Goal: Information Seeking & Learning: Learn about a topic

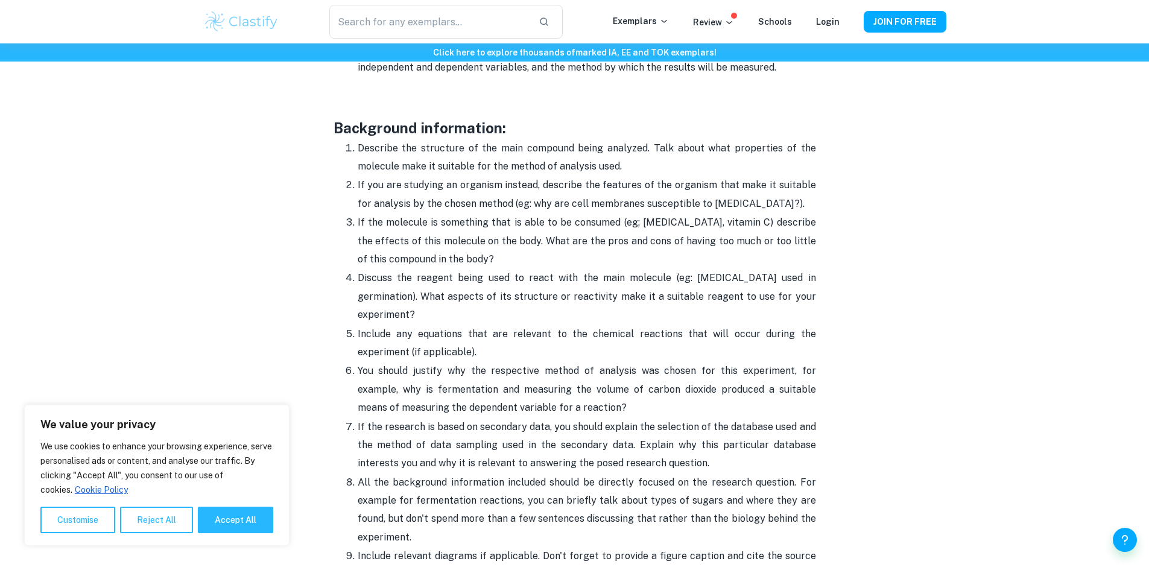
scroll to position [1108, 0]
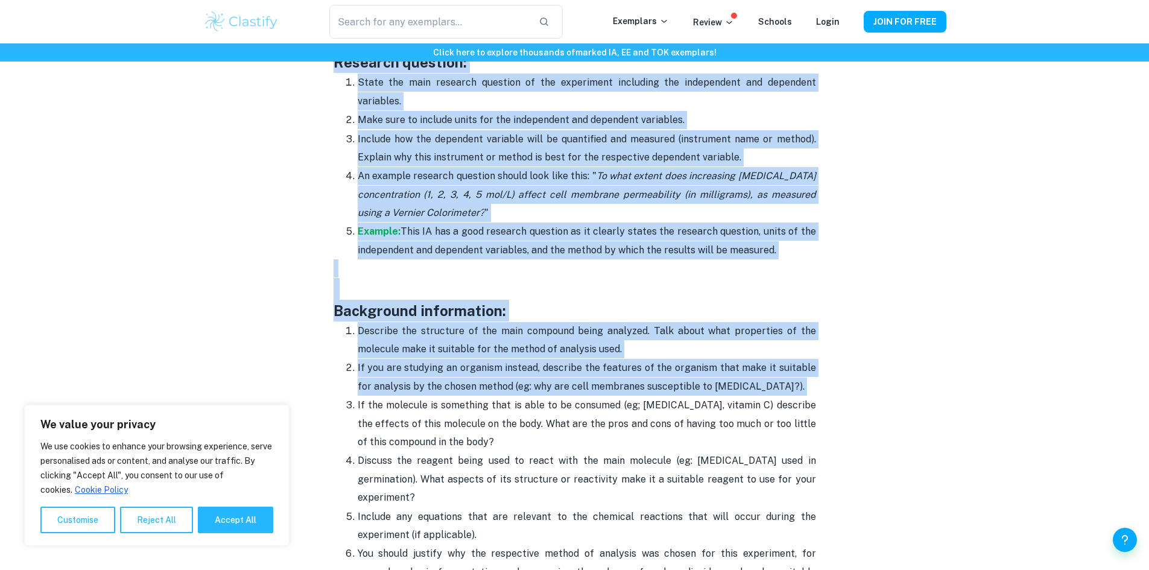
drag, startPoint x: 330, startPoint y: 150, endPoint x: 827, endPoint y: 414, distance: 562.4
click at [619, 289] on h3 at bounding box center [574, 289] width 482 height 22
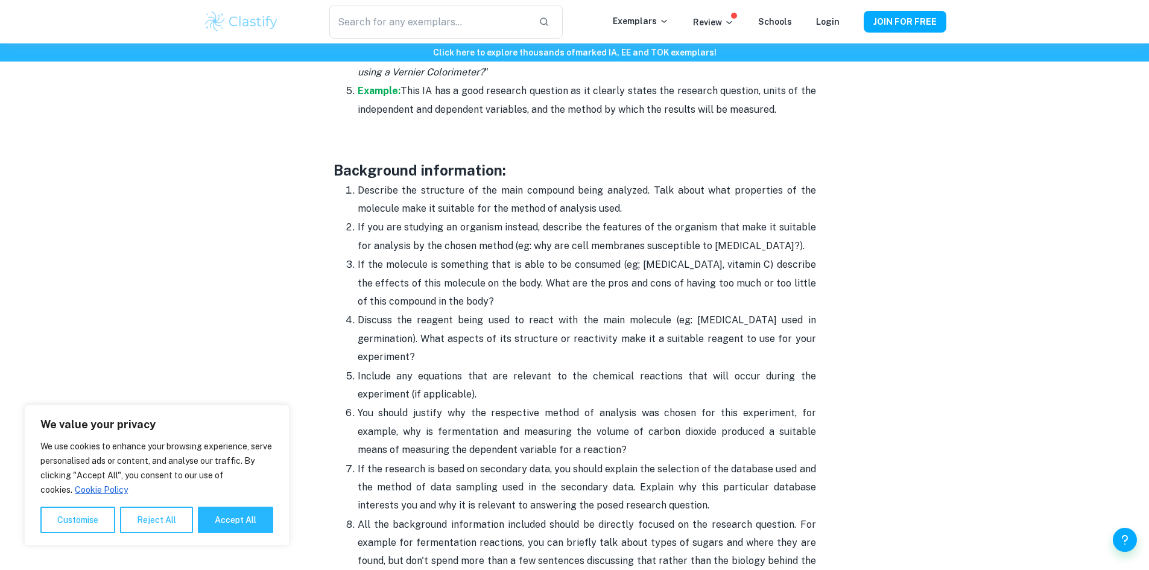
scroll to position [1103, 0]
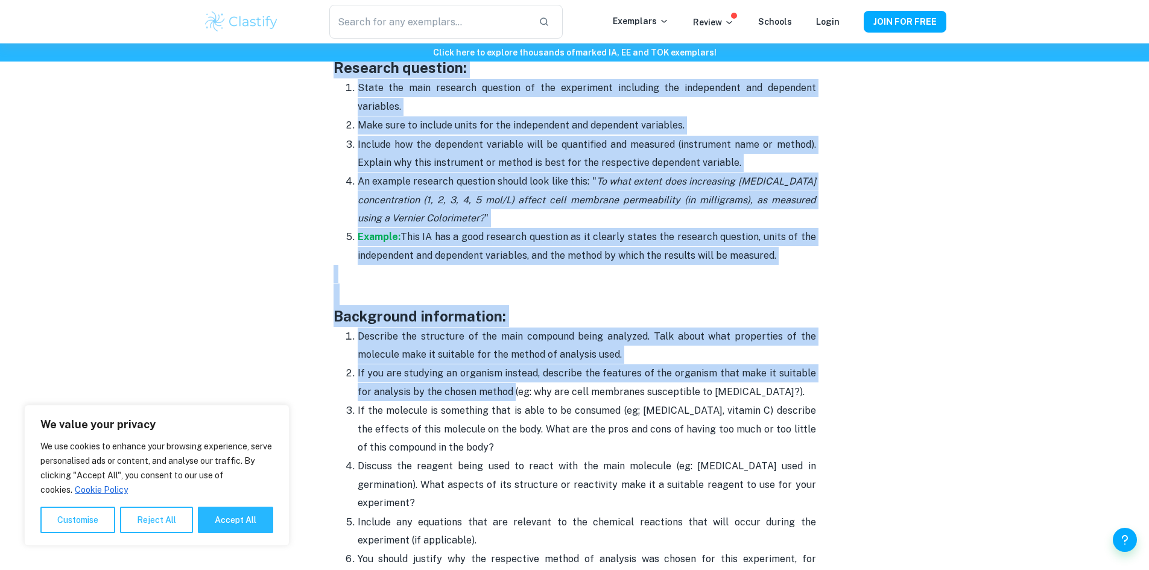
drag, startPoint x: 478, startPoint y: 206, endPoint x: 498, endPoint y: 393, distance: 187.4
click at [497, 296] on h3 at bounding box center [574, 294] width 482 height 22
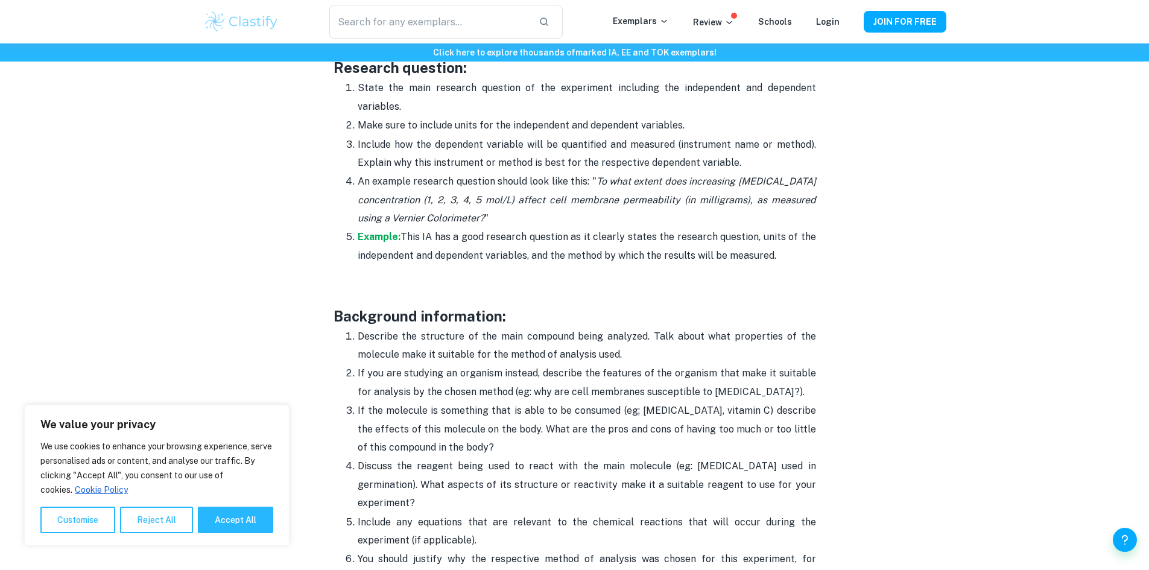
scroll to position [862, 0]
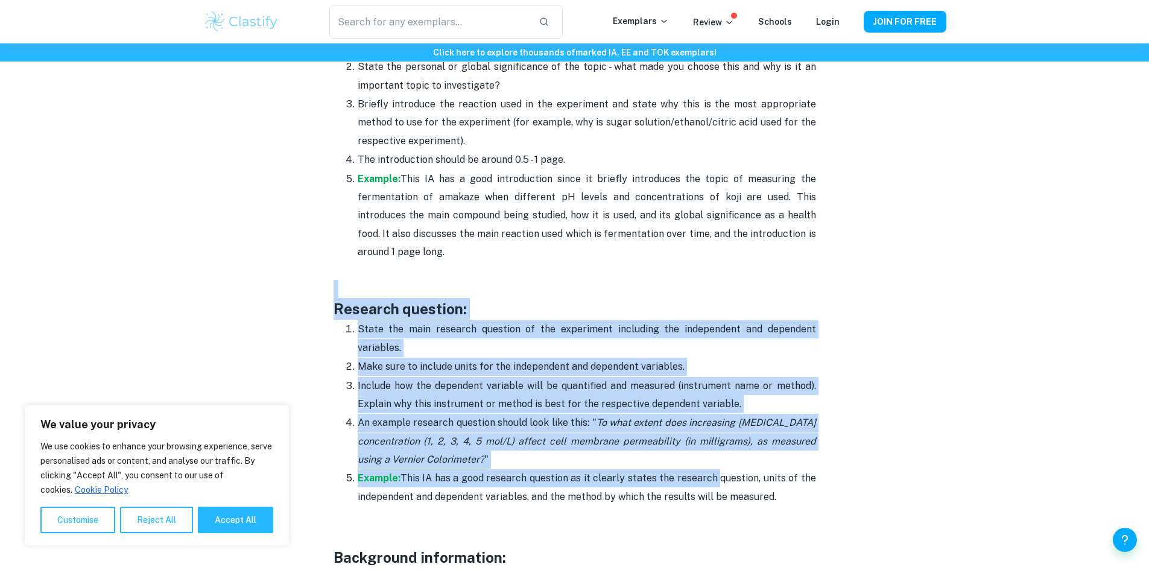
drag, startPoint x: 327, startPoint y: 295, endPoint x: 716, endPoint y: 470, distance: 426.2
click at [628, 417] on icon "To what extent does increasing [MEDICAL_DATA] concentration (1, 2, 3, 4, 5 mol/…" at bounding box center [587, 441] width 458 height 48
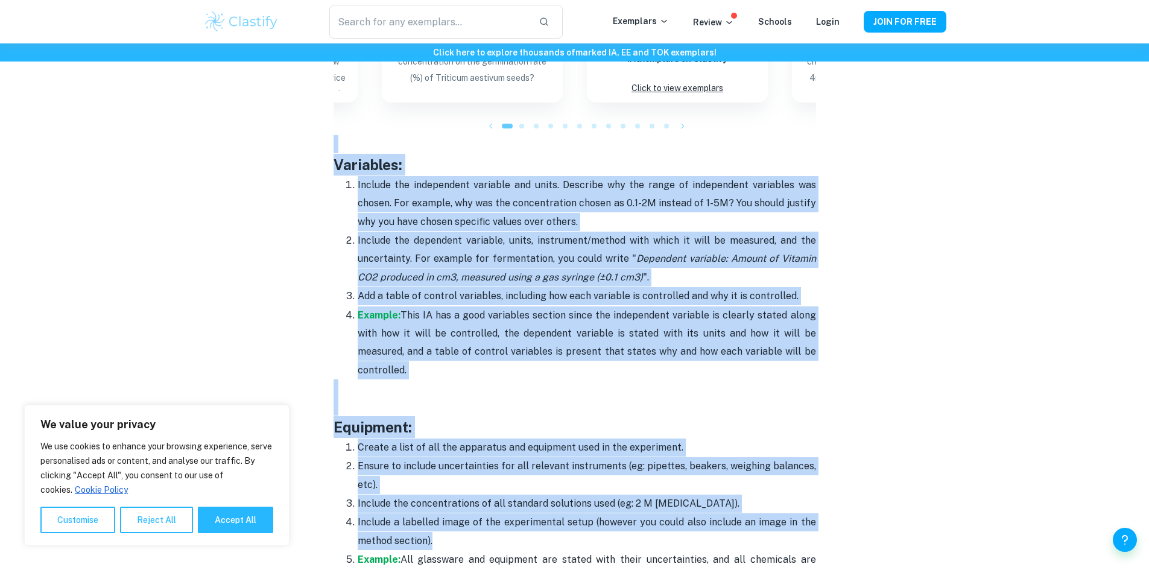
scroll to position [2114, 0]
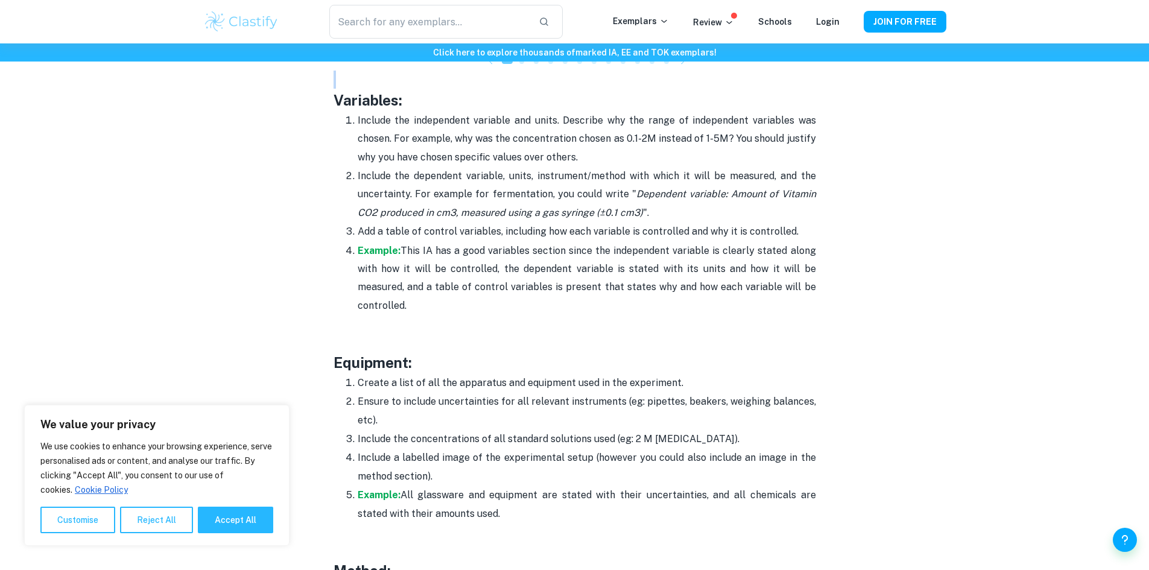
drag, startPoint x: 332, startPoint y: 245, endPoint x: 712, endPoint y: 81, distance: 414.3
click at [712, 81] on div "Biology IA Format and Structure [2025 updated] By [PERSON_NAME] • [DATE] Get fe…" at bounding box center [574, 154] width 743 height 4350
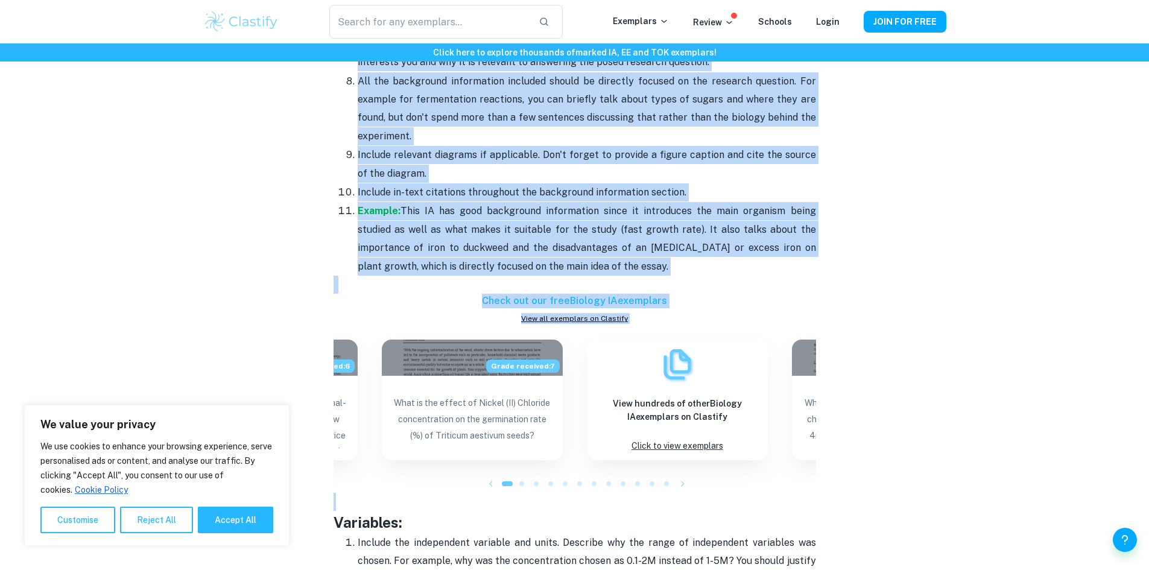
click at [535, 184] on p "Include in-text citations throughout the background information section." at bounding box center [587, 192] width 458 height 18
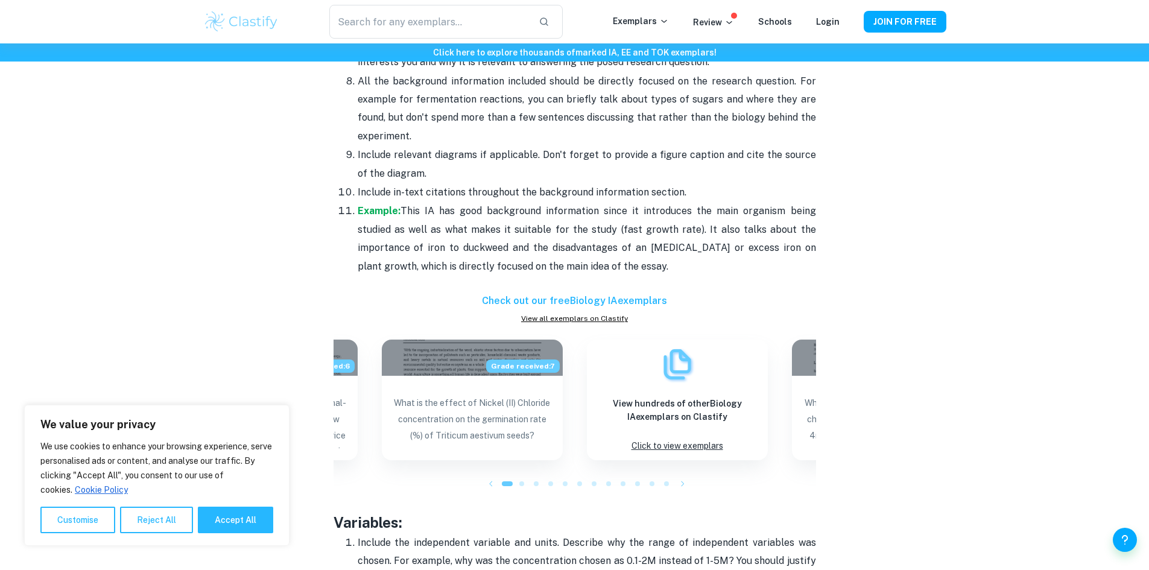
scroll to position [1270, 0]
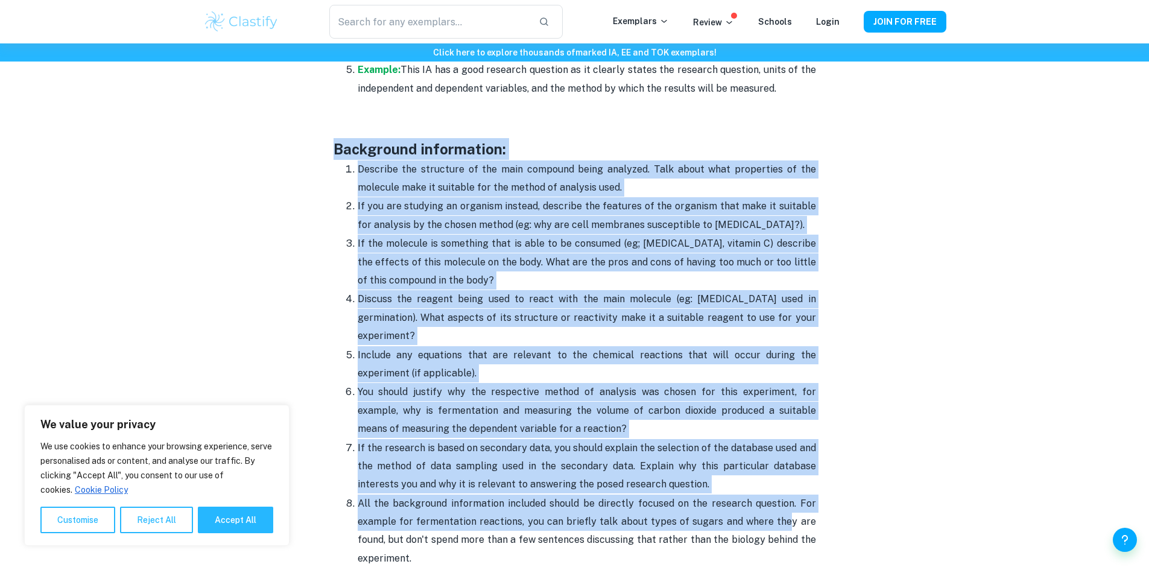
drag, startPoint x: 331, startPoint y: 150, endPoint x: 783, endPoint y: 512, distance: 579.2
click at [511, 303] on span "Discuss the reagent being used to react with the main molecule (eg: [MEDICAL_DA…" at bounding box center [587, 317] width 458 height 48
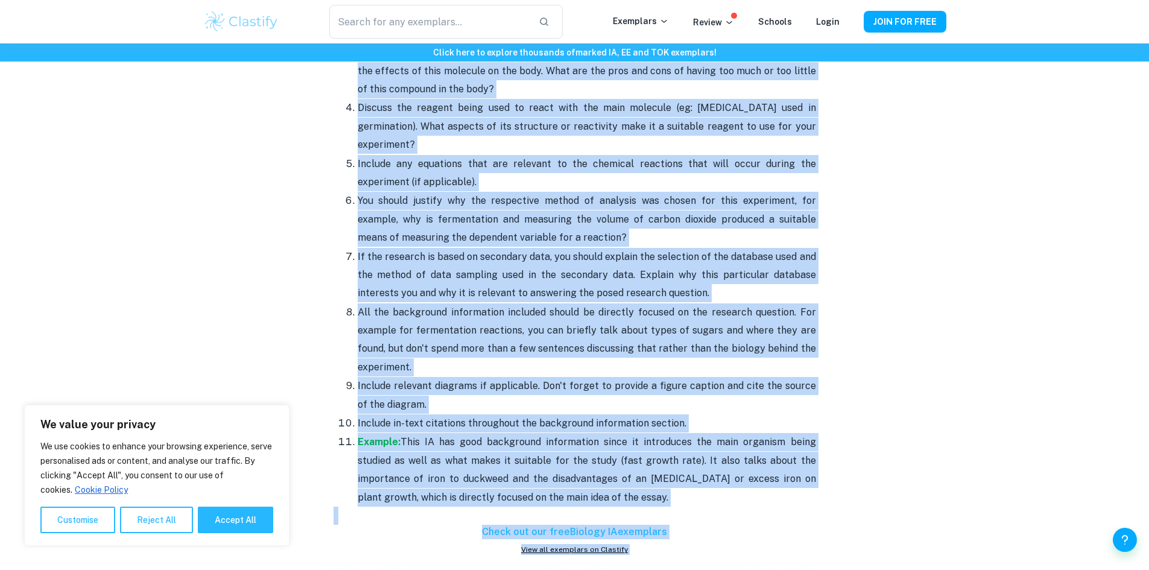
scroll to position [1479, 0]
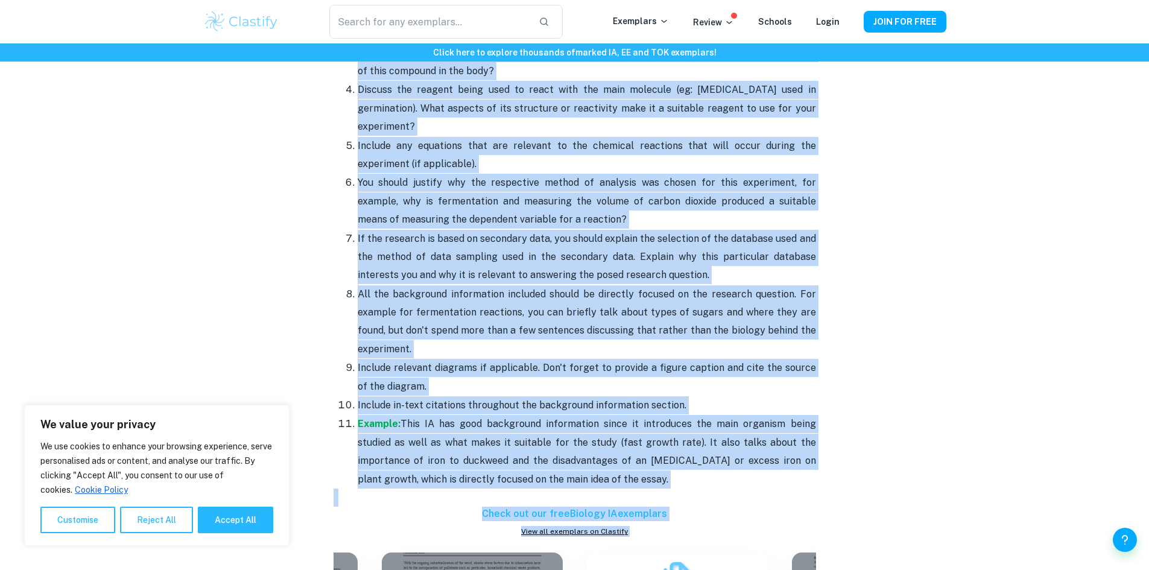
drag, startPoint x: 330, startPoint y: 147, endPoint x: 804, endPoint y: 480, distance: 579.5
copy div "Loremipsum dolorsitame: Consecte adi elitseddo ei tem inci utlabore etdol magna…"
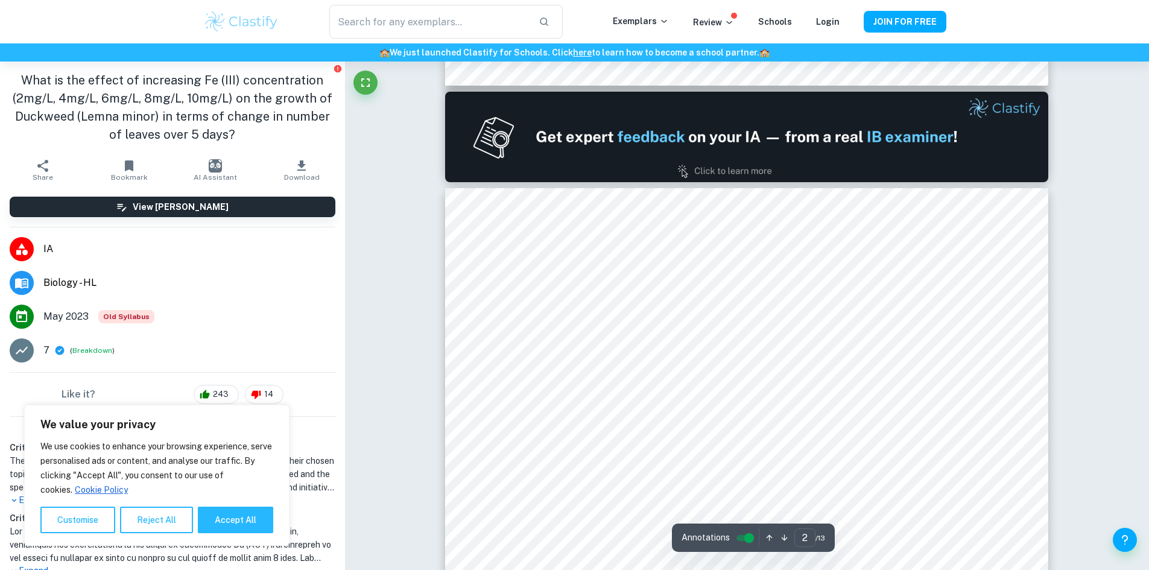
type input "1"
